Goal: Information Seeking & Learning: Learn about a topic

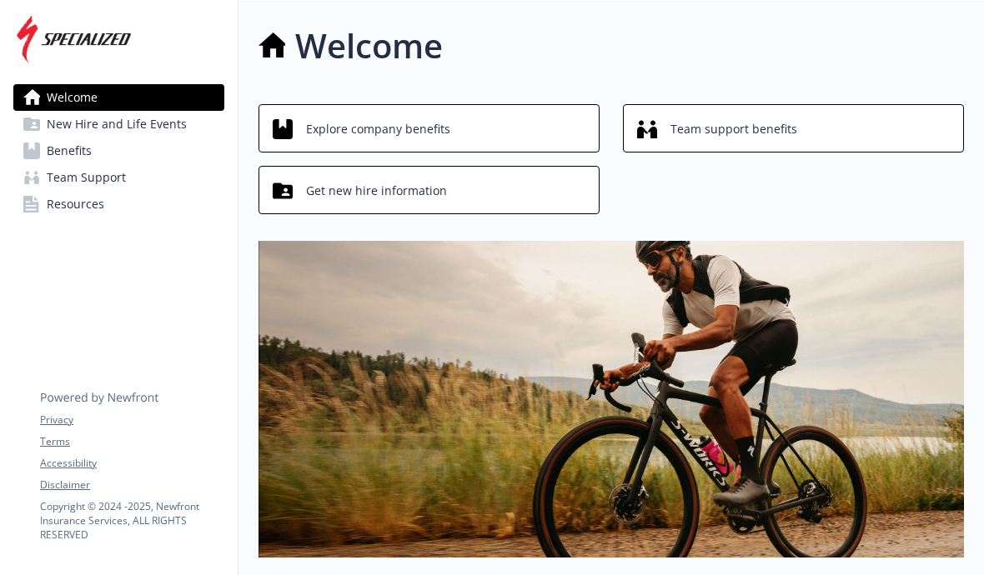
click at [363, 131] on span "Explore company benefits" at bounding box center [378, 129] width 144 height 32
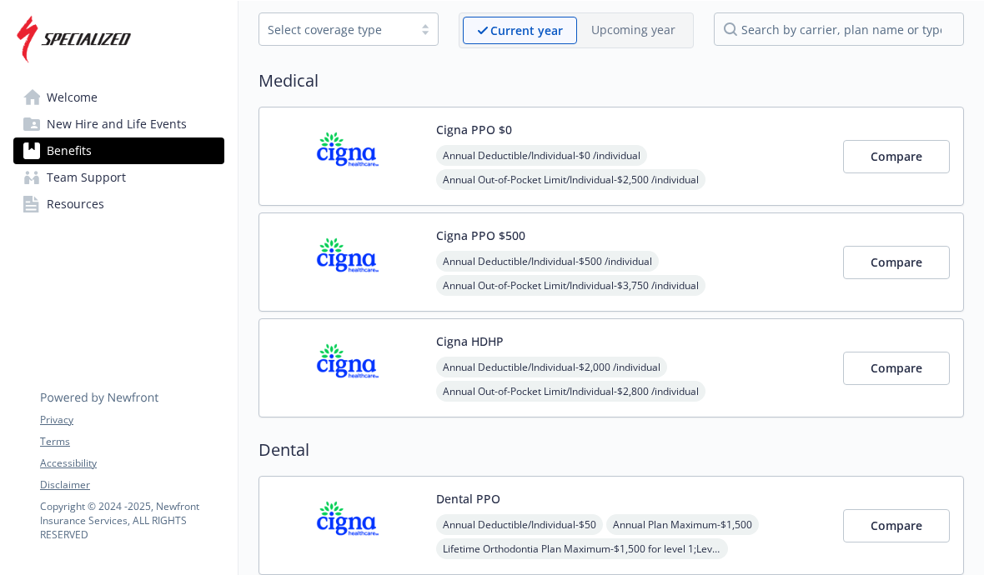
scroll to position [79, 0]
click at [917, 154] on span "Compare" at bounding box center [896, 156] width 52 height 16
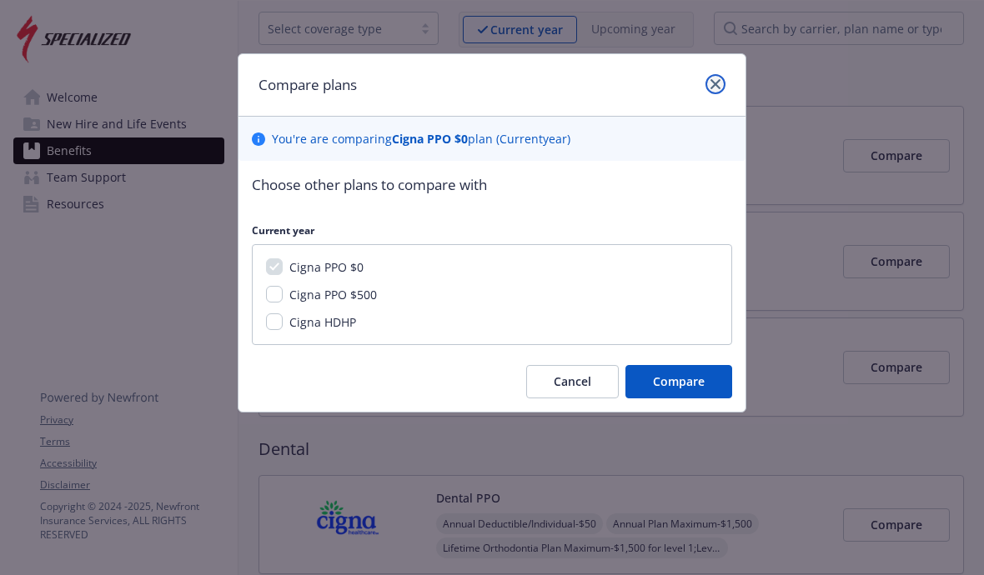
click at [716, 81] on icon "close" at bounding box center [715, 84] width 10 height 10
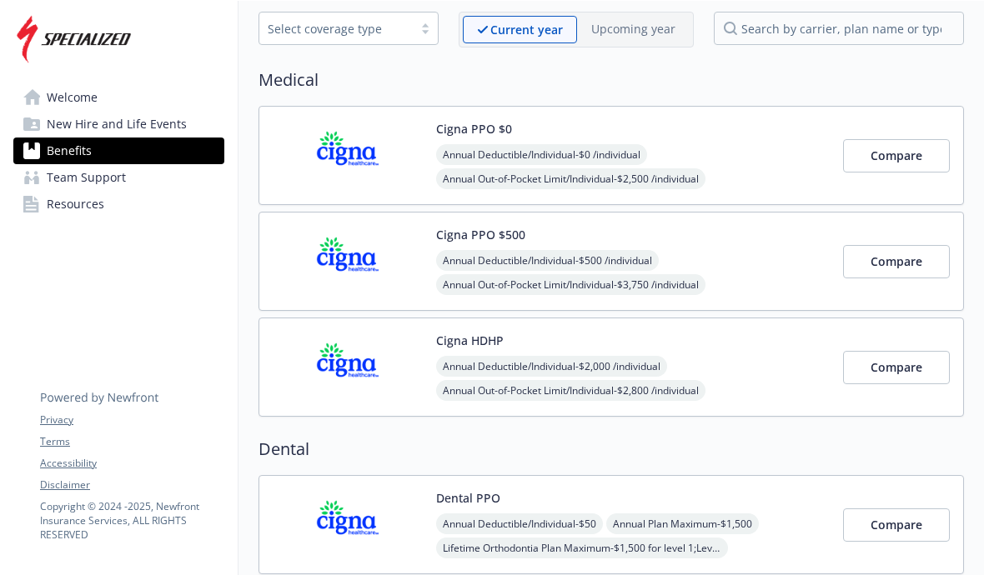
click at [388, 151] on img at bounding box center [348, 155] width 150 height 71
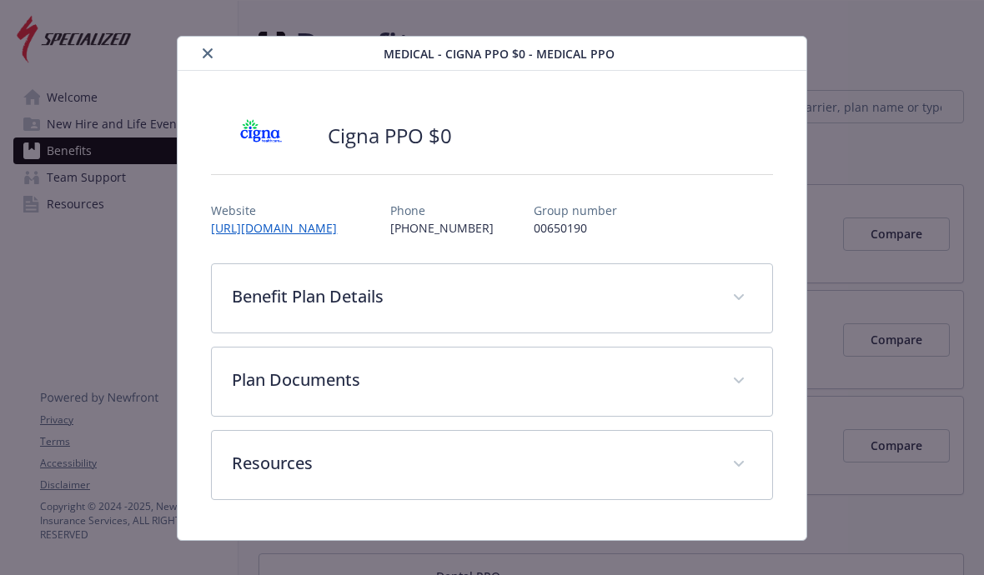
scroll to position [37, 0]
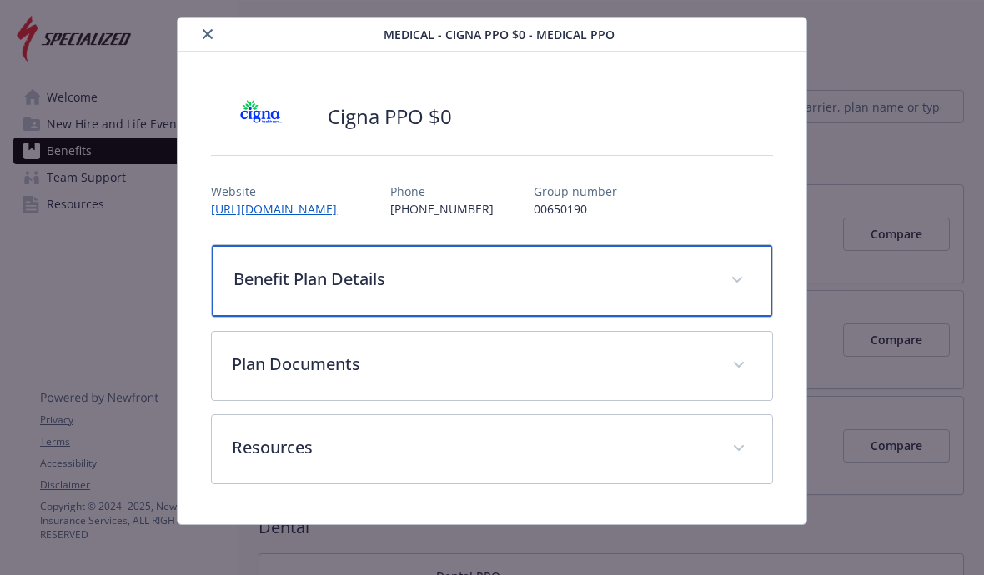
click at [280, 291] on div "Benefit Plan Details" at bounding box center [491, 281] width 559 height 72
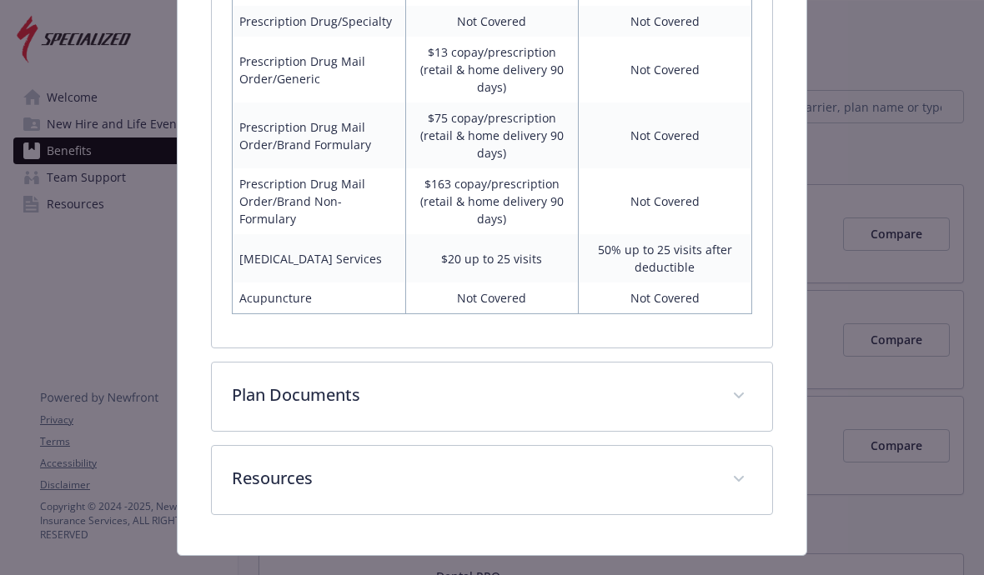
scroll to position [1075, 0]
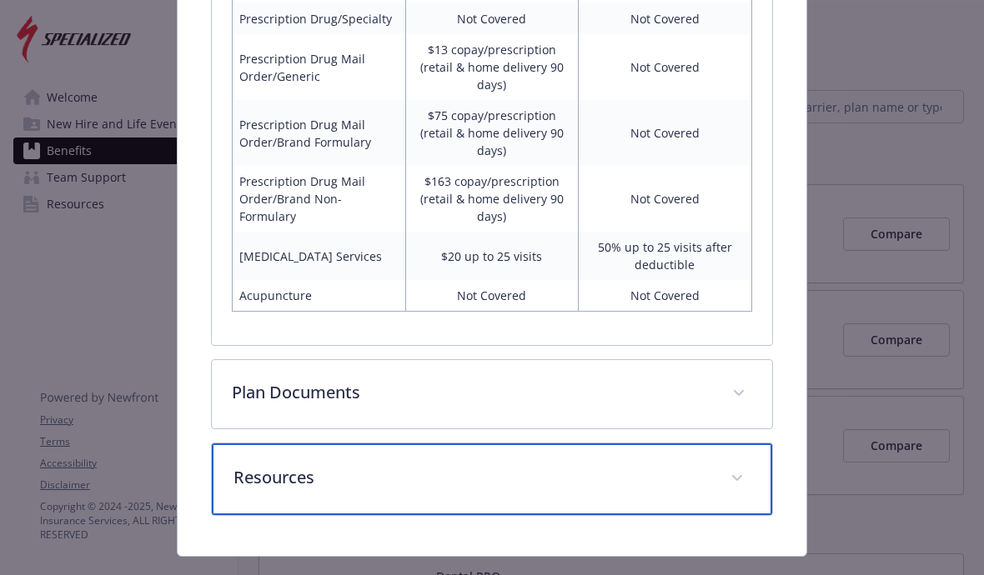
click at [762, 443] on div "Resources" at bounding box center [491, 479] width 559 height 72
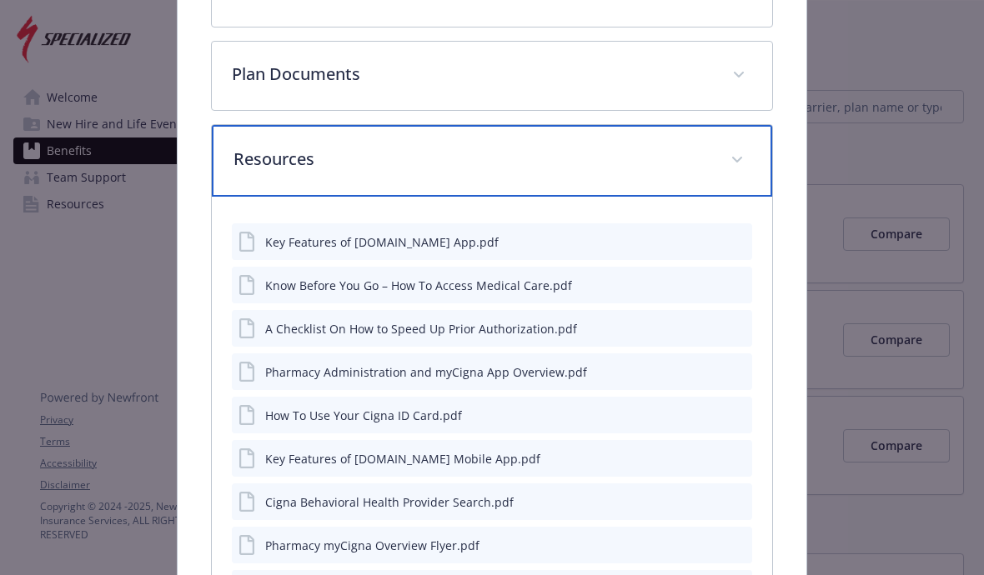
scroll to position [1392, 0]
